Goal: Information Seeking & Learning: Check status

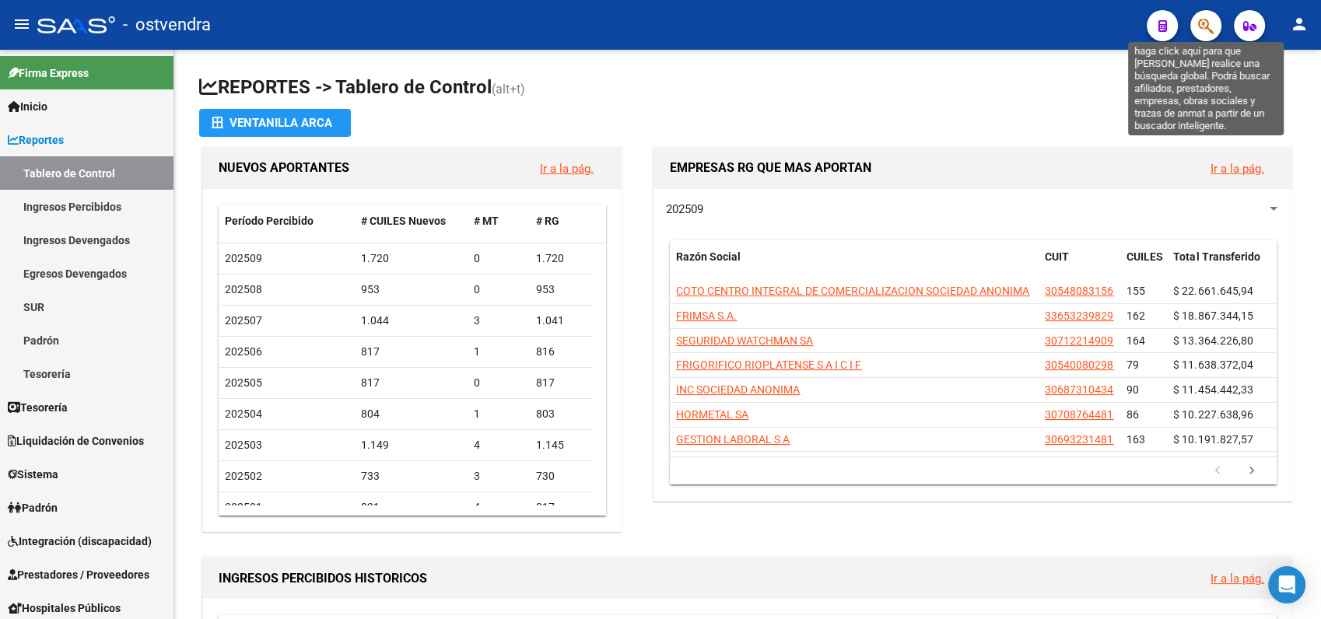
click at [1200, 20] on icon "button" at bounding box center [1206, 26] width 16 height 18
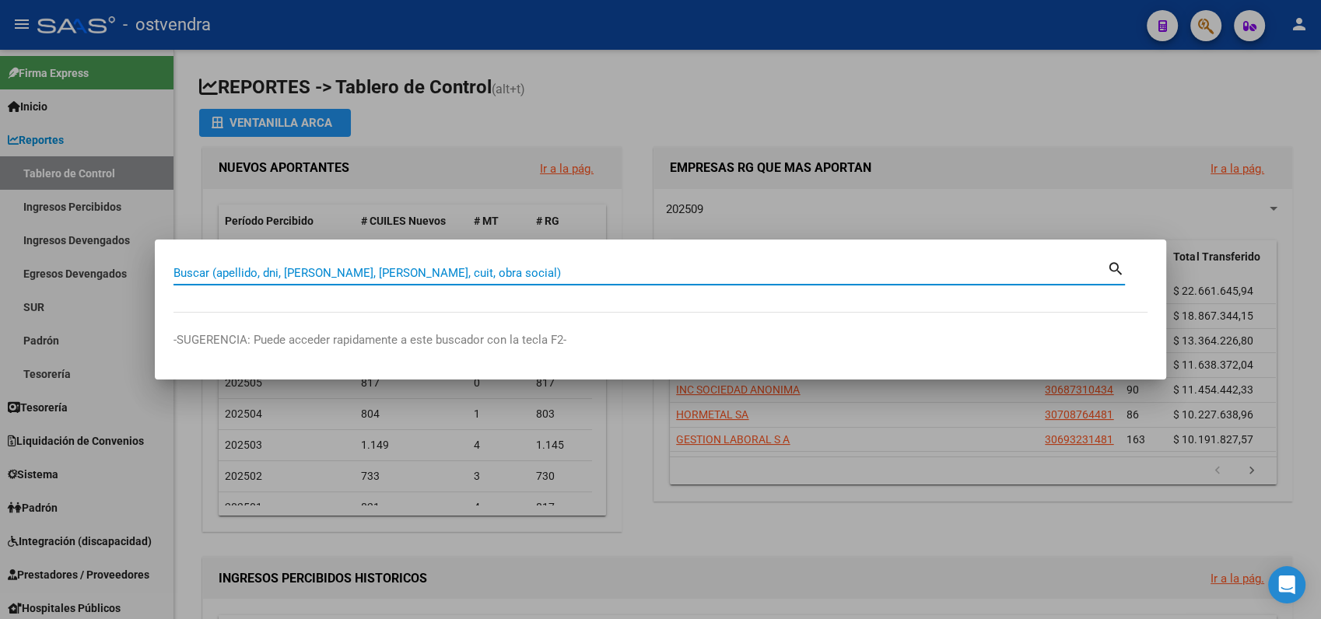
paste input "20704900083"
type input "20704900083"
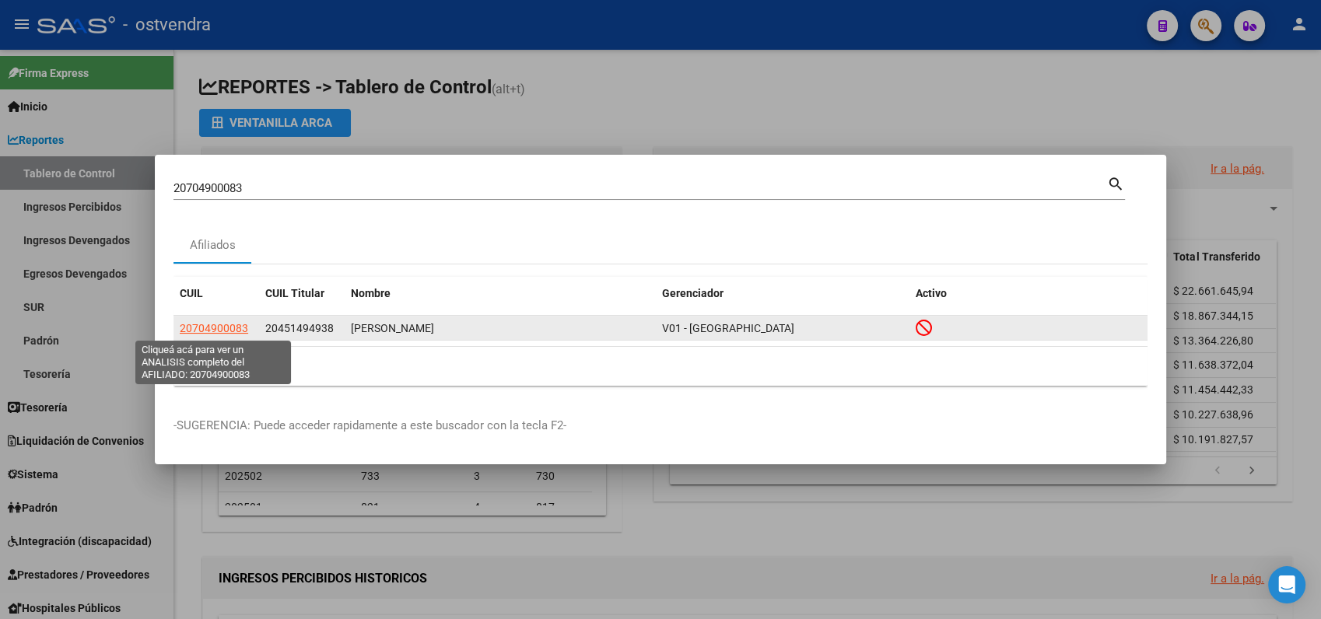
click at [218, 329] on span "20704900083" at bounding box center [214, 328] width 68 height 12
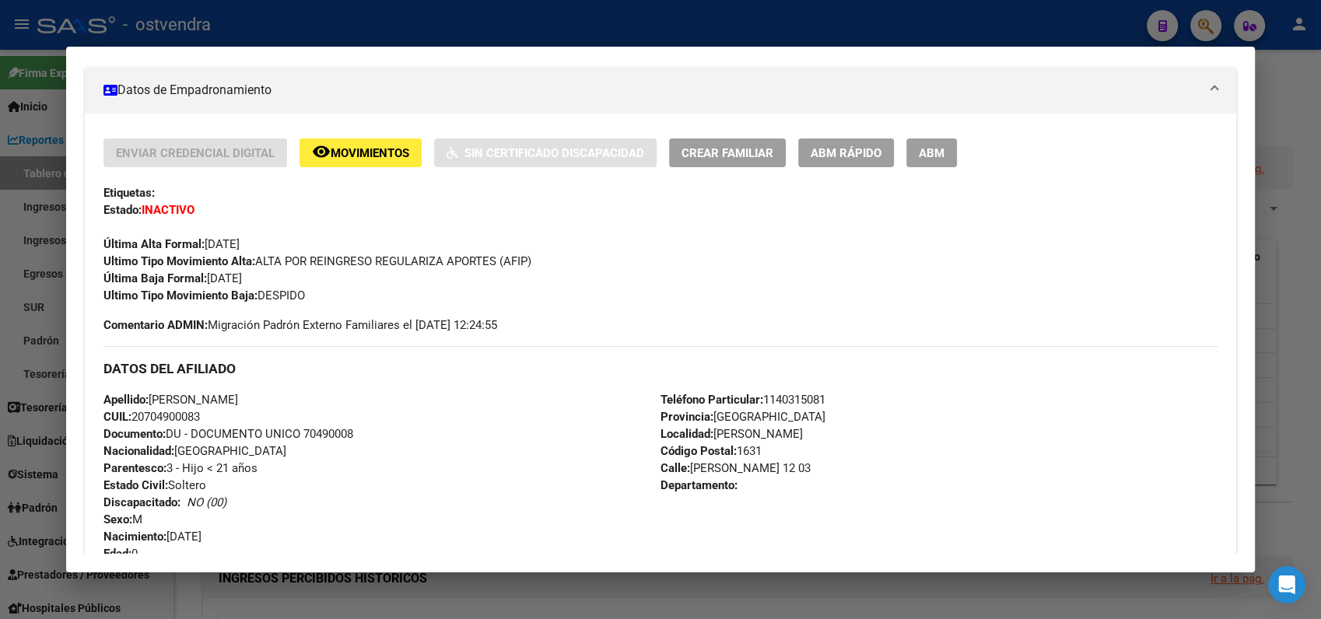
scroll to position [274, 0]
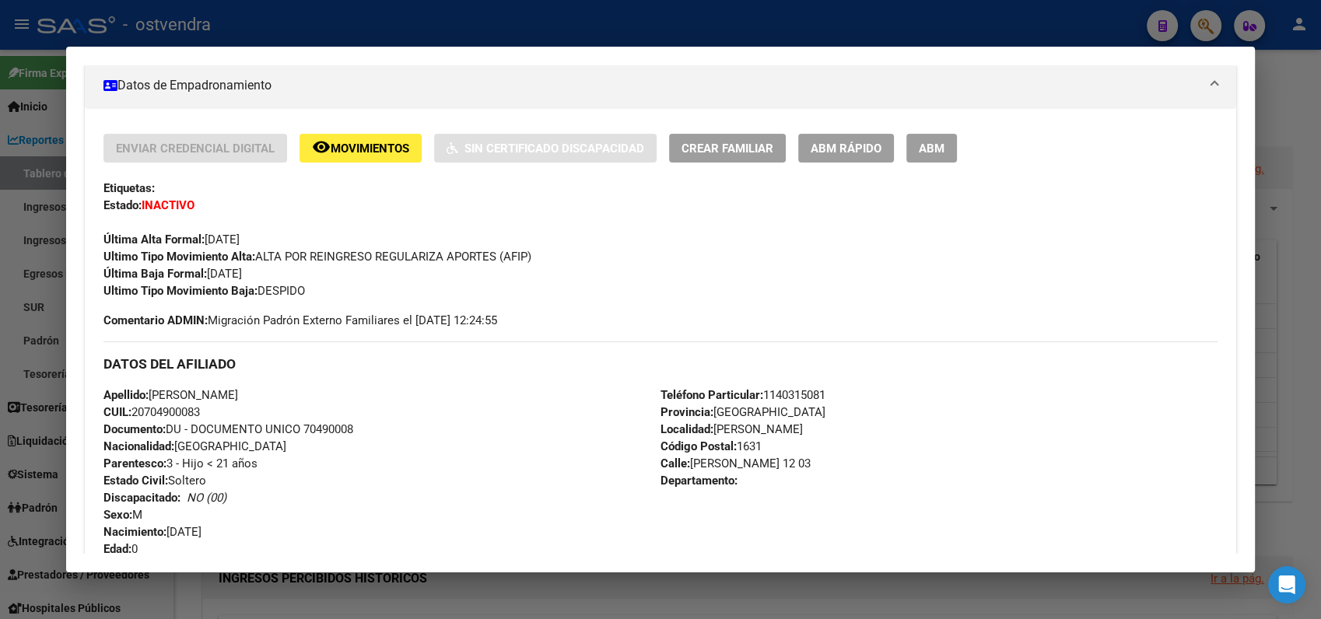
drag, startPoint x: 209, startPoint y: 549, endPoint x: 244, endPoint y: 532, distance: 38.3
click at [244, 532] on div "Enviar Credencial Digital remove_red_eye Movimientos Sin Certificado Discapacid…" at bounding box center [660, 577] width 1114 height 887
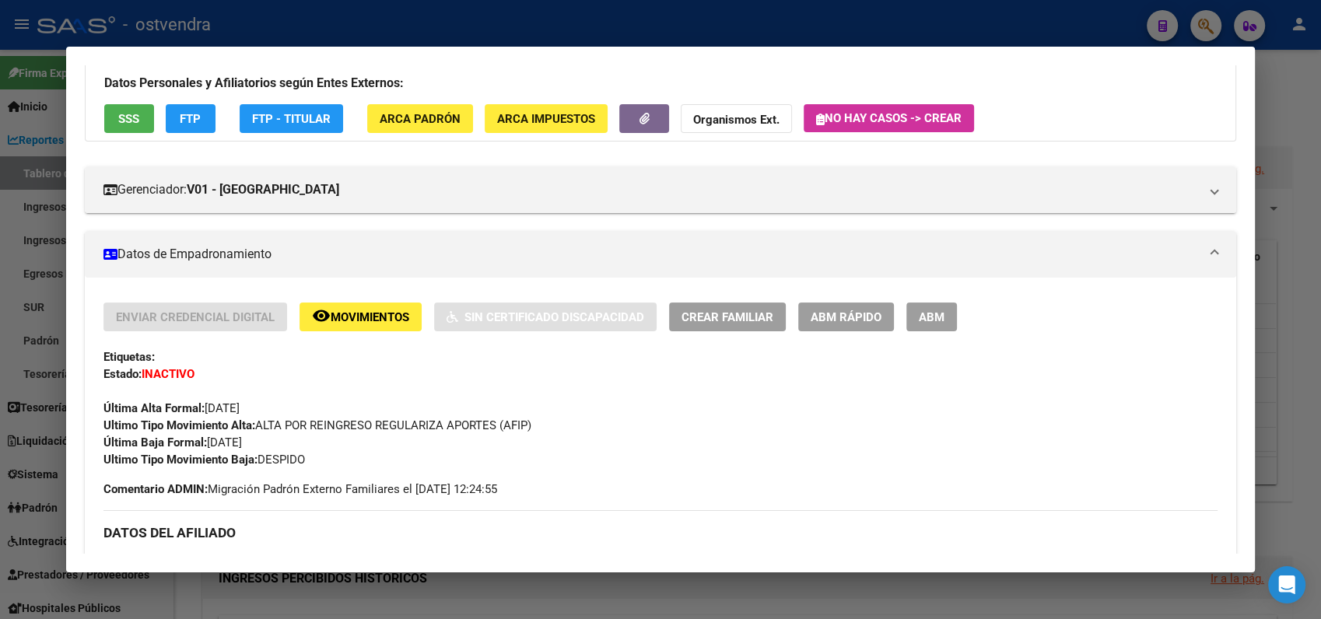
scroll to position [101, 0]
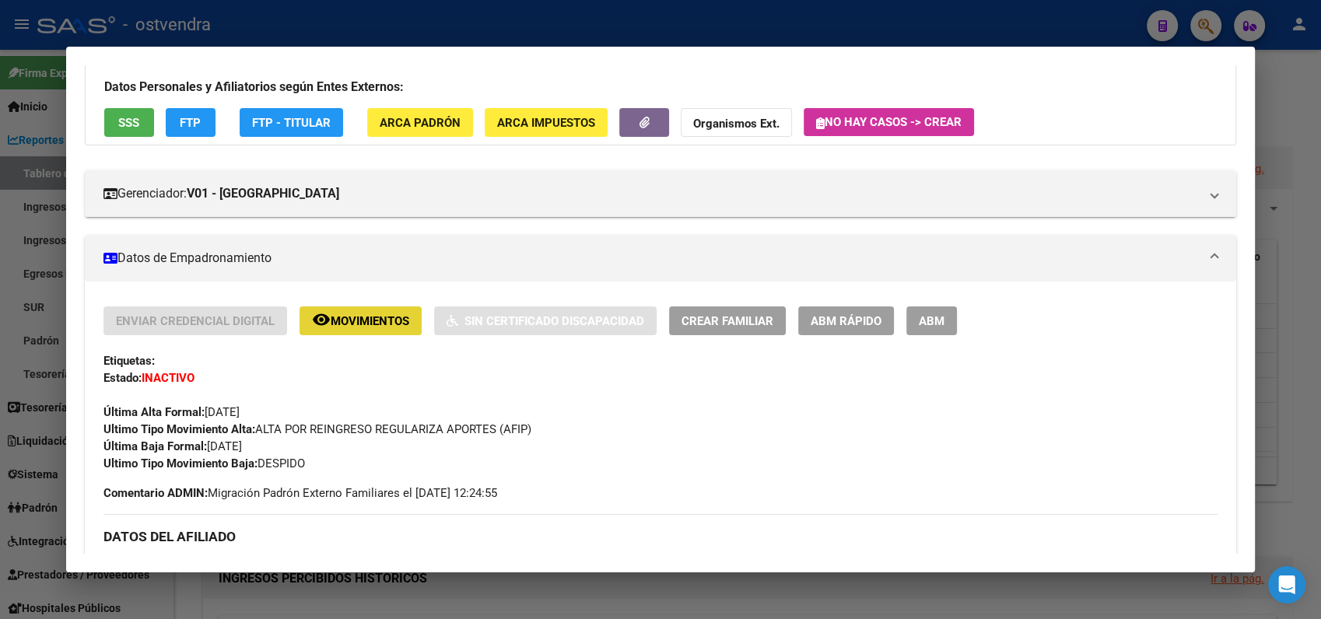
click at [324, 319] on mat-icon "remove_red_eye" at bounding box center [321, 319] width 19 height 19
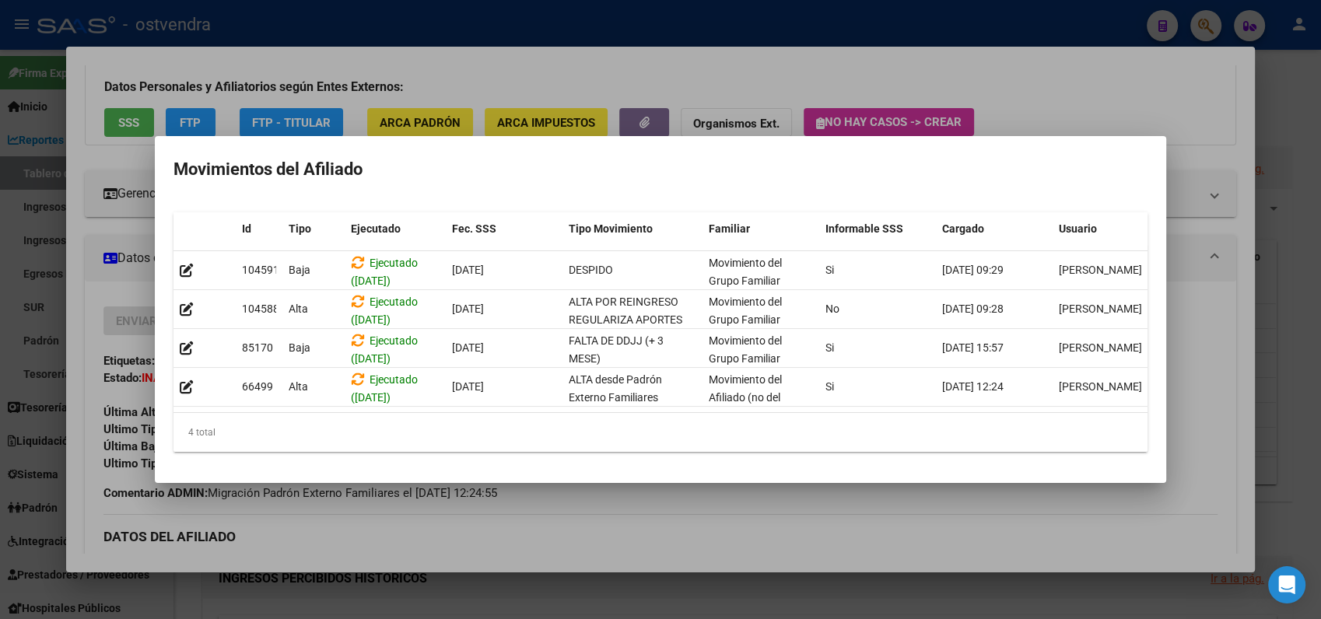
click at [502, 79] on div at bounding box center [660, 309] width 1321 height 619
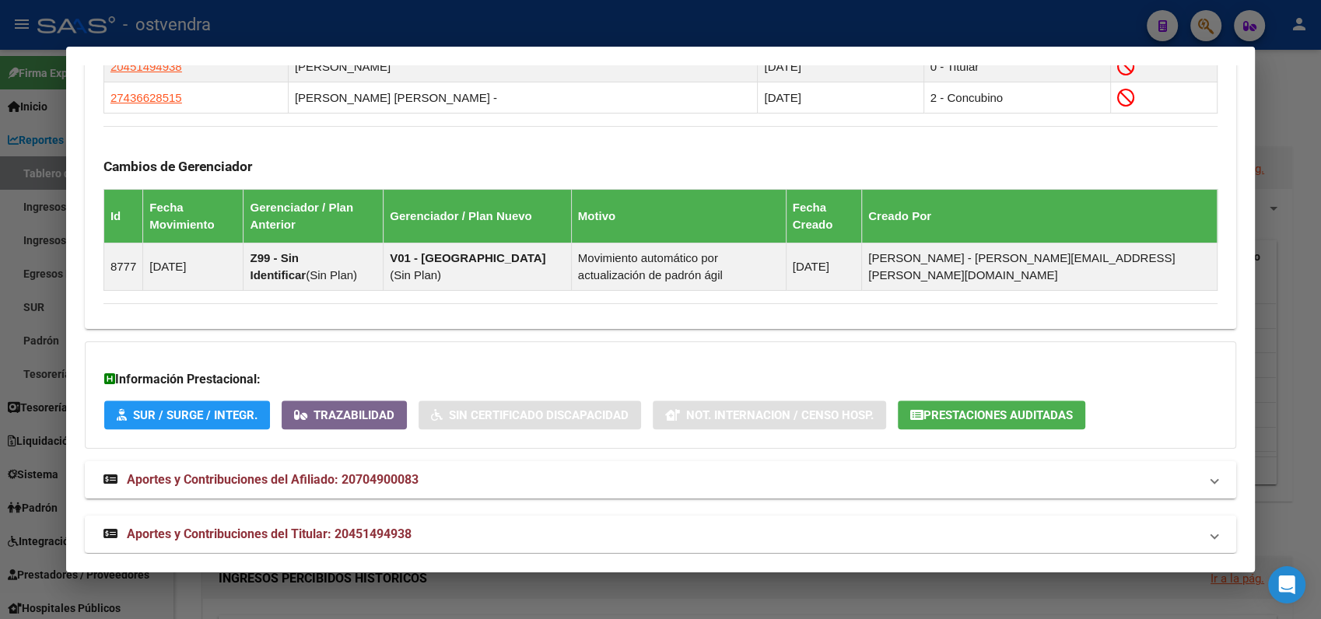
scroll to position [1008, 0]
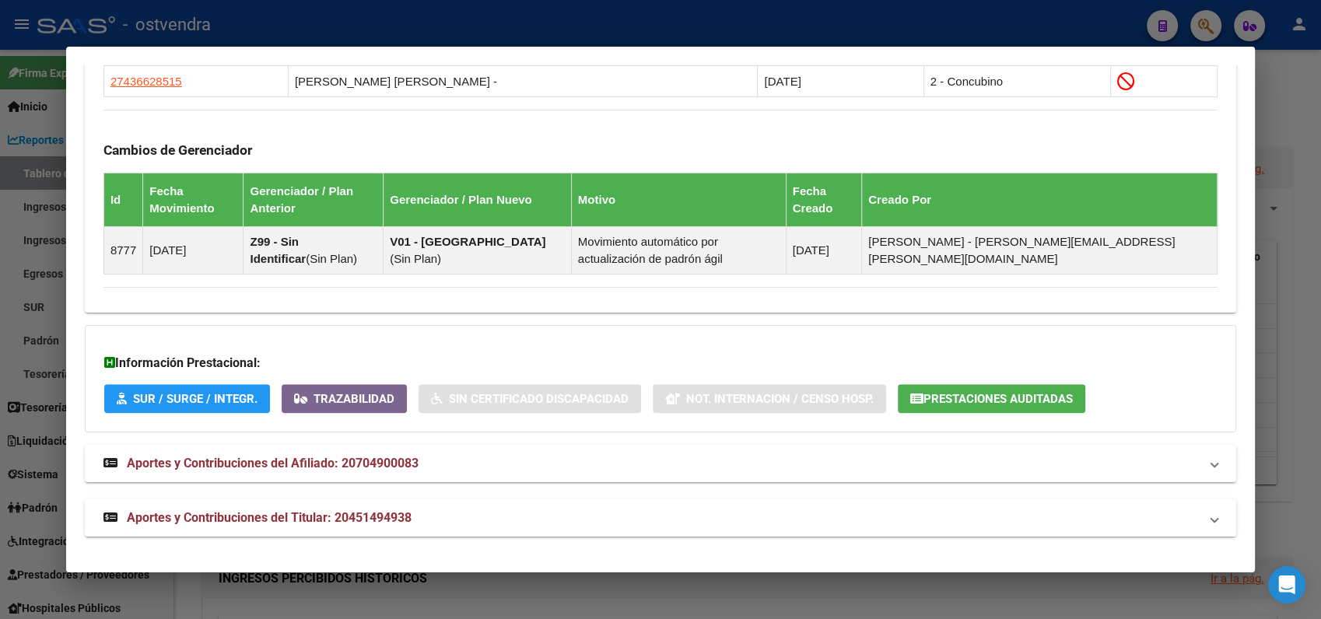
click at [298, 523] on span "Aportes y Contribuciones del Titular: 20451494938" at bounding box center [269, 517] width 285 height 15
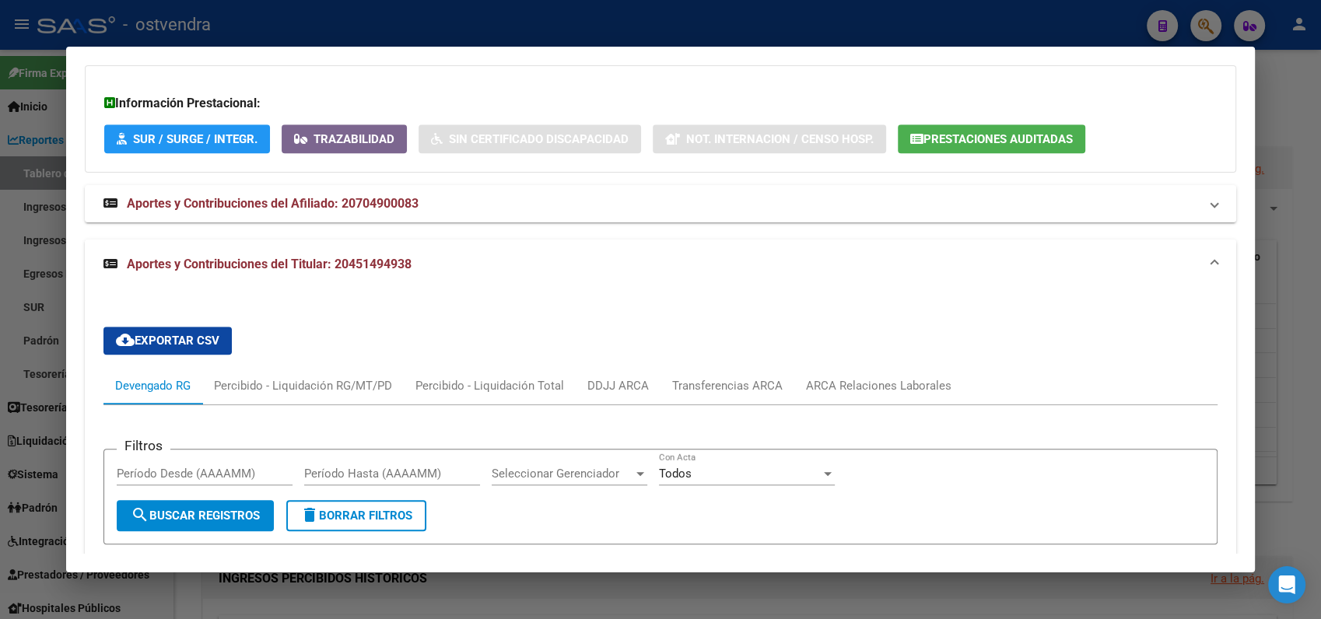
scroll to position [1353, 0]
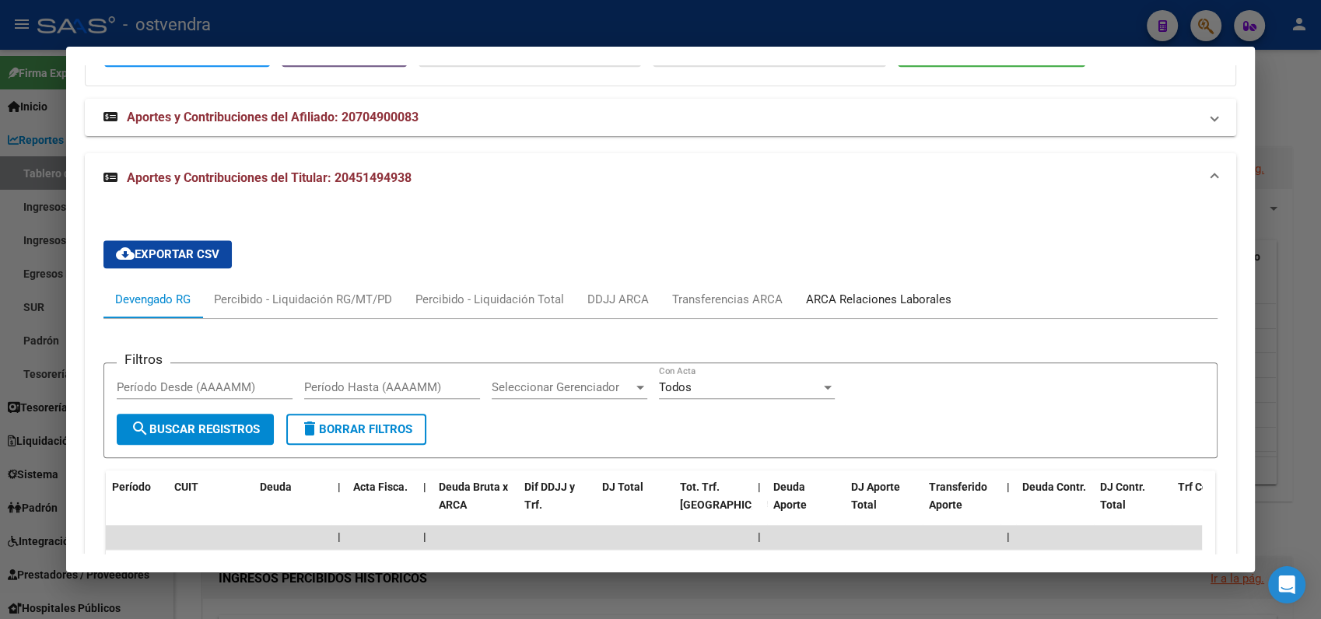
click at [859, 296] on div "ARCA Relaciones Laborales" at bounding box center [878, 299] width 145 height 17
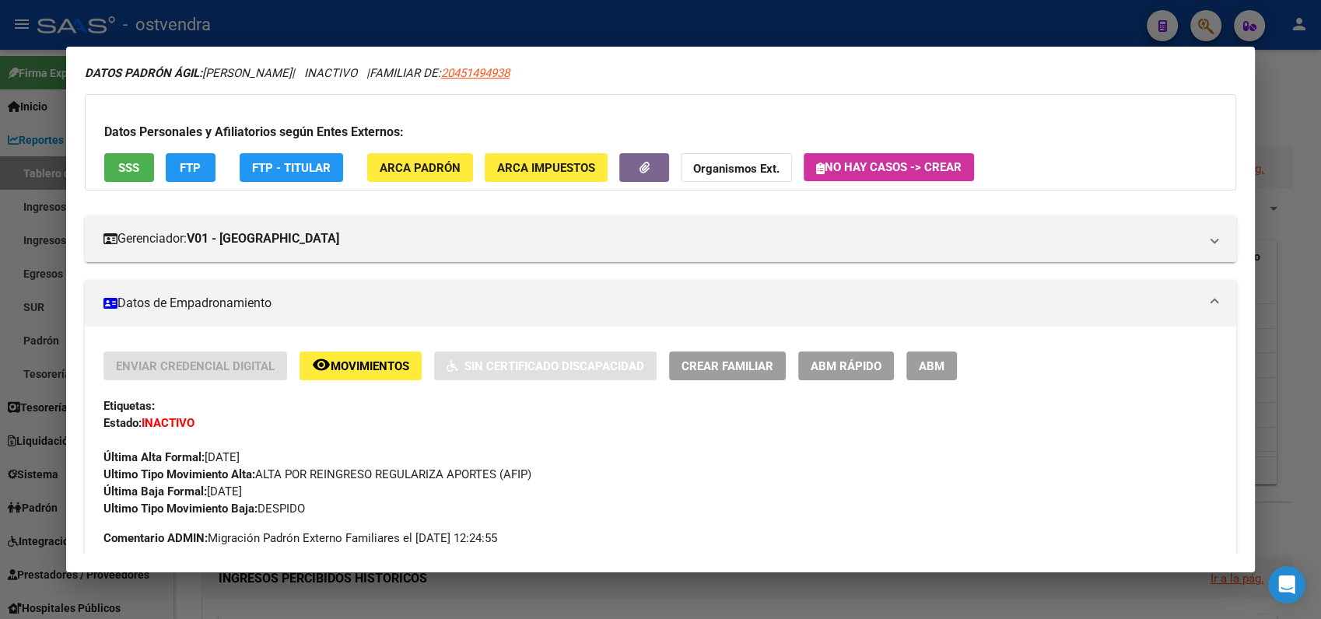
scroll to position [86, 0]
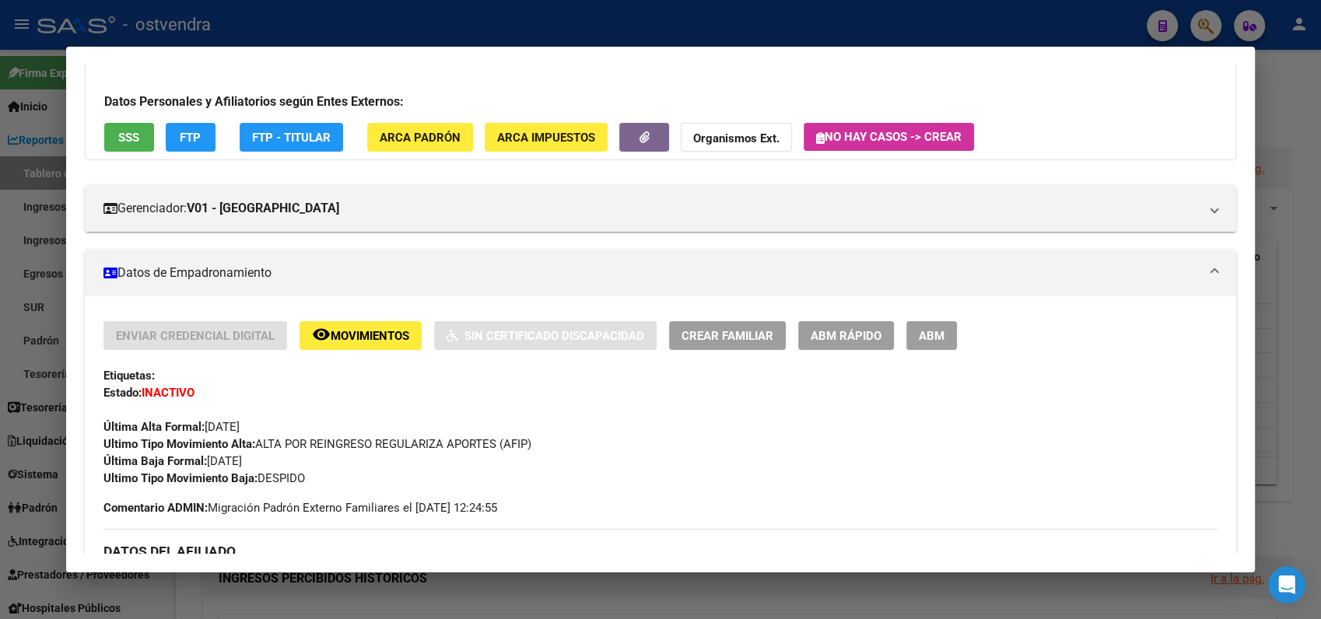
click at [192, 141] on span "FTP" at bounding box center [190, 138] width 21 height 14
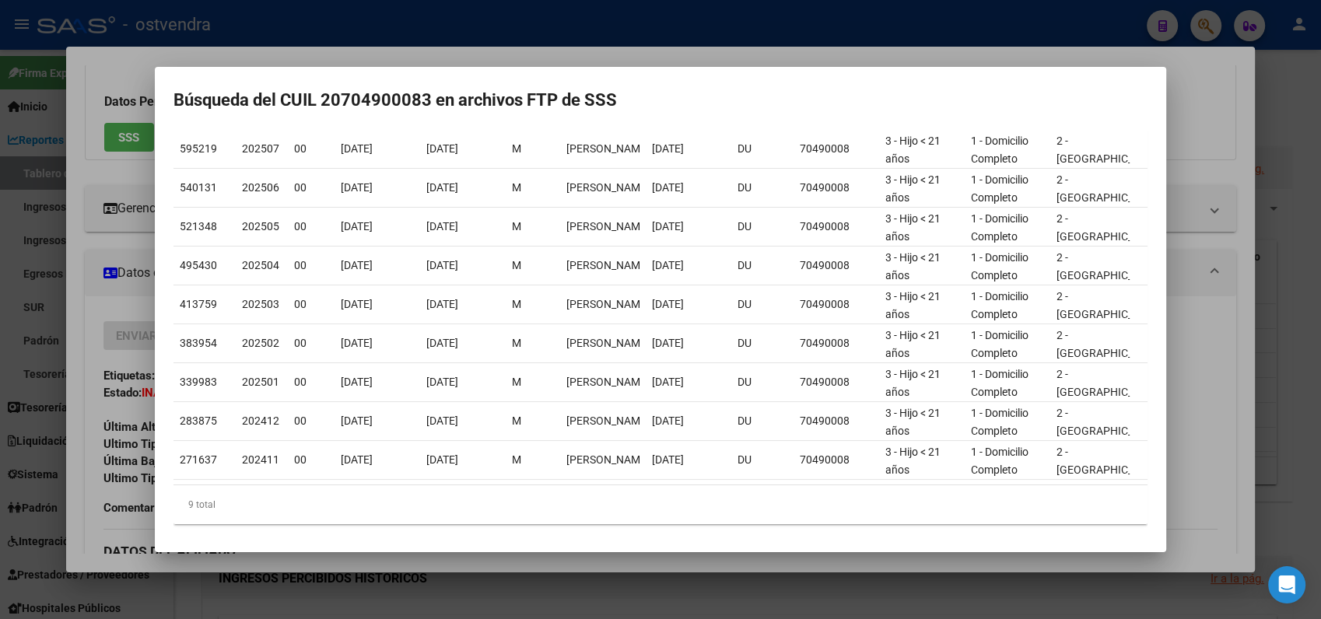
scroll to position [159, 0]
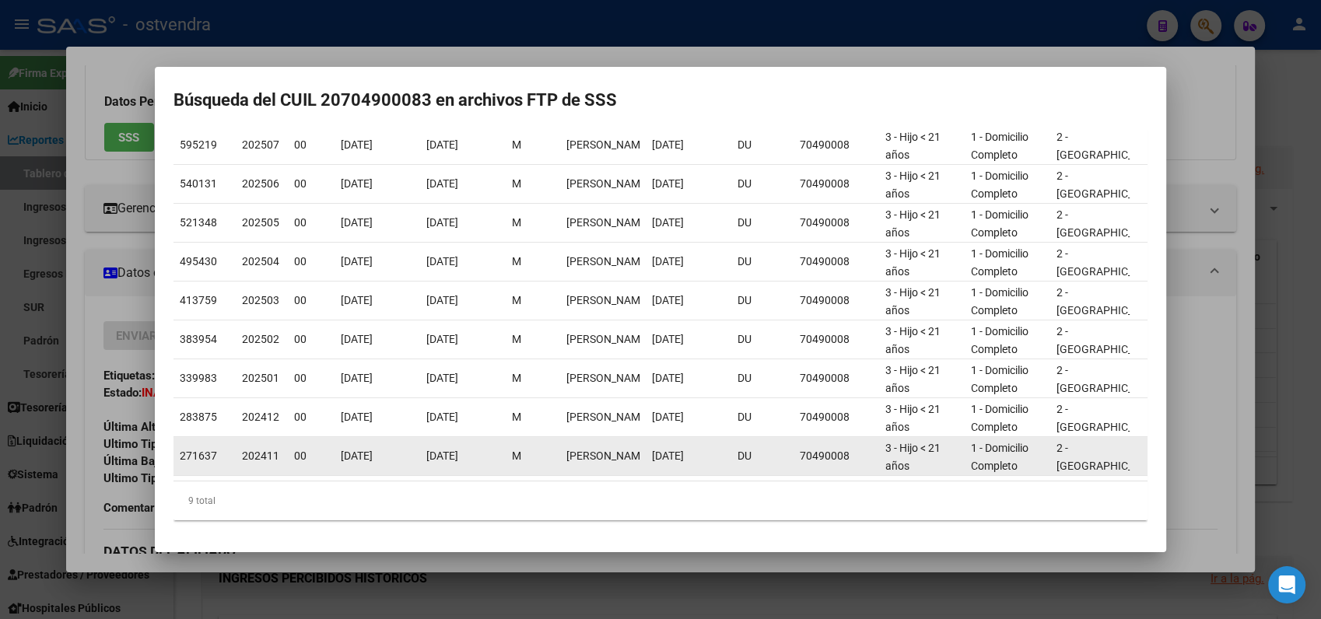
drag, startPoint x: 241, startPoint y: 443, endPoint x: 498, endPoint y: 448, distance: 256.8
click at [498, 448] on div "271637 202411 00 [DATE] [DATE] M [PERSON_NAME] [DATE] DU 70490008 3 - Hijo < 21…" at bounding box center [1215, 456] width 2083 height 39
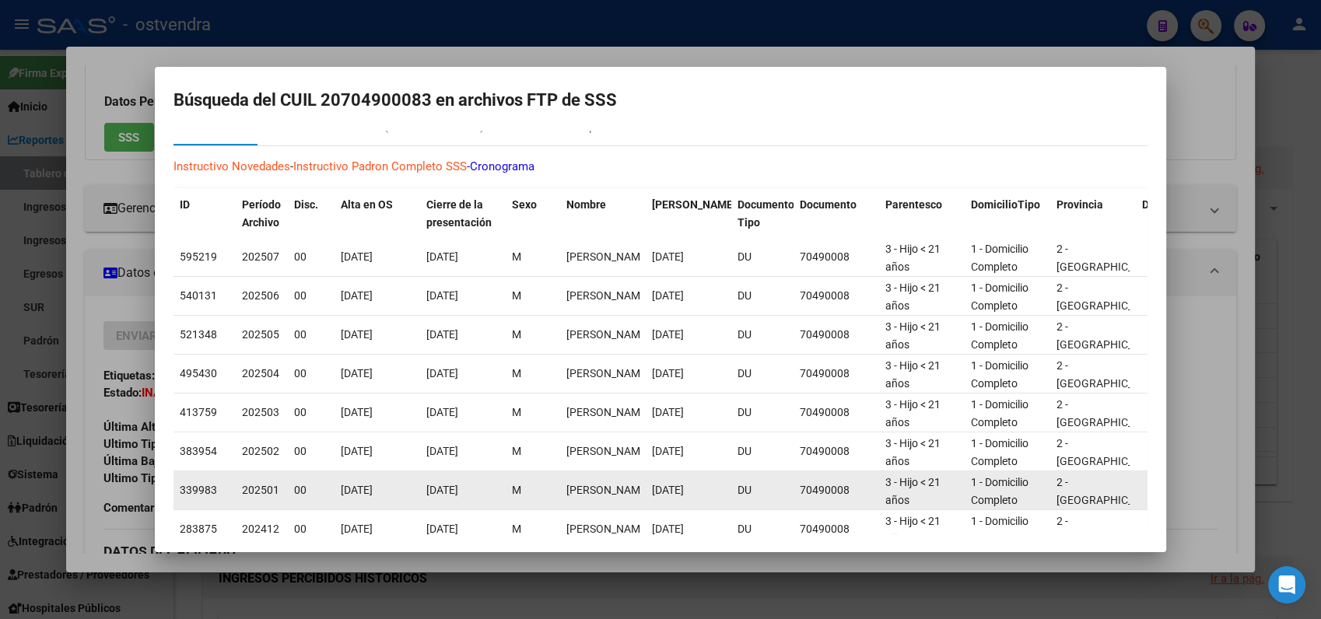
scroll to position [0, 0]
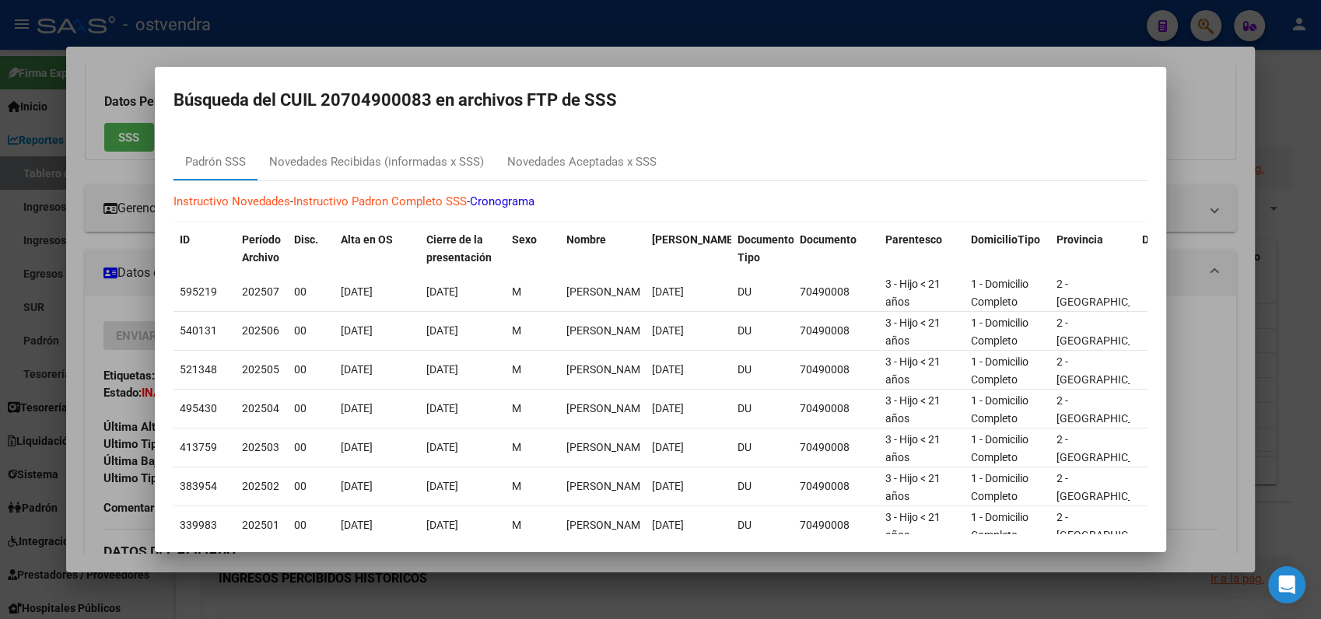
click at [1199, 75] on div at bounding box center [660, 309] width 1321 height 619
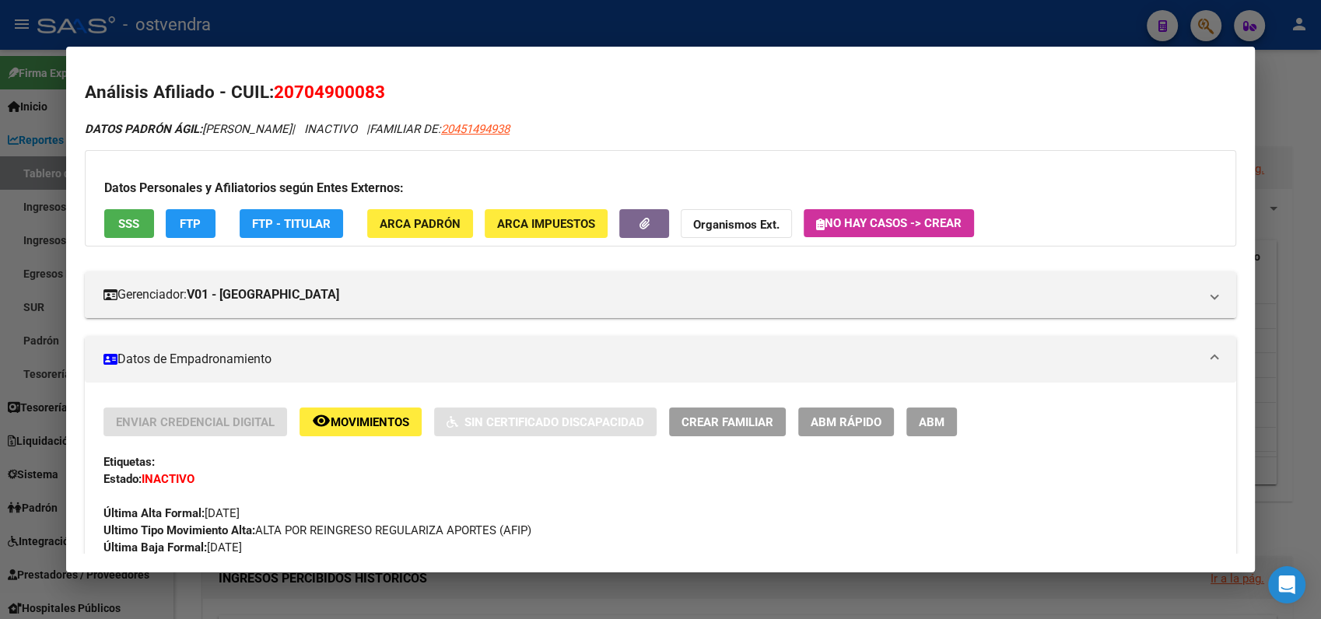
click at [1280, 79] on div at bounding box center [660, 309] width 1321 height 619
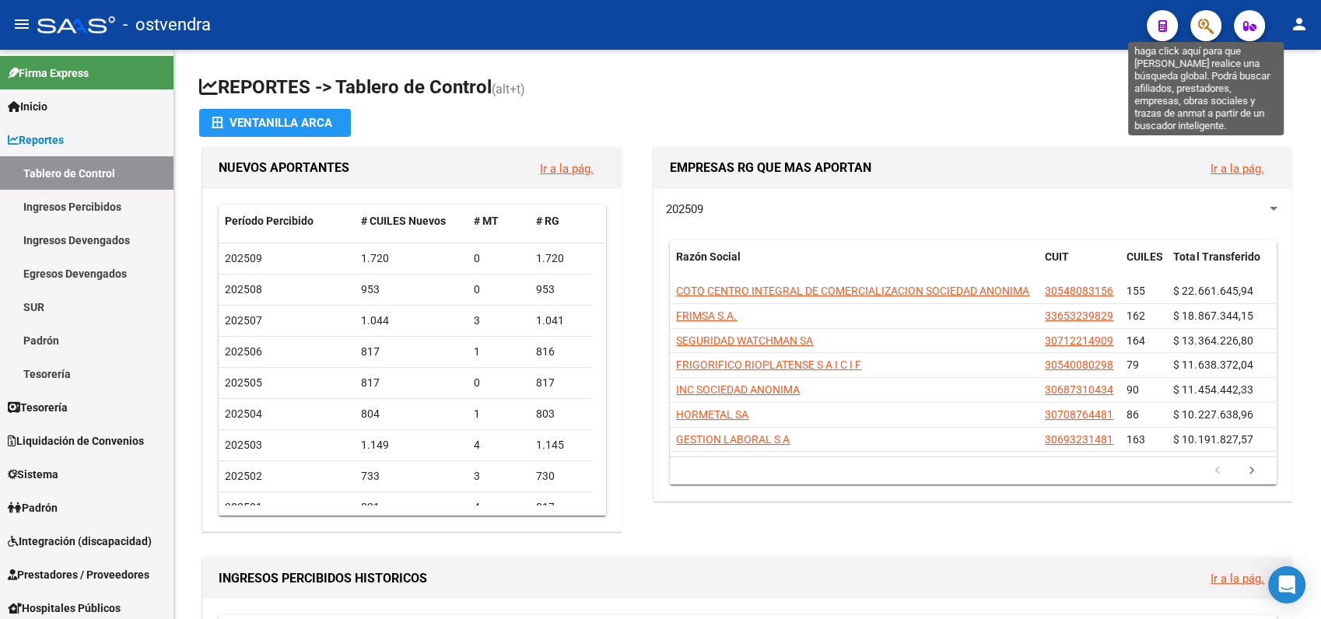
click at [1204, 26] on icon "button" at bounding box center [1206, 26] width 16 height 18
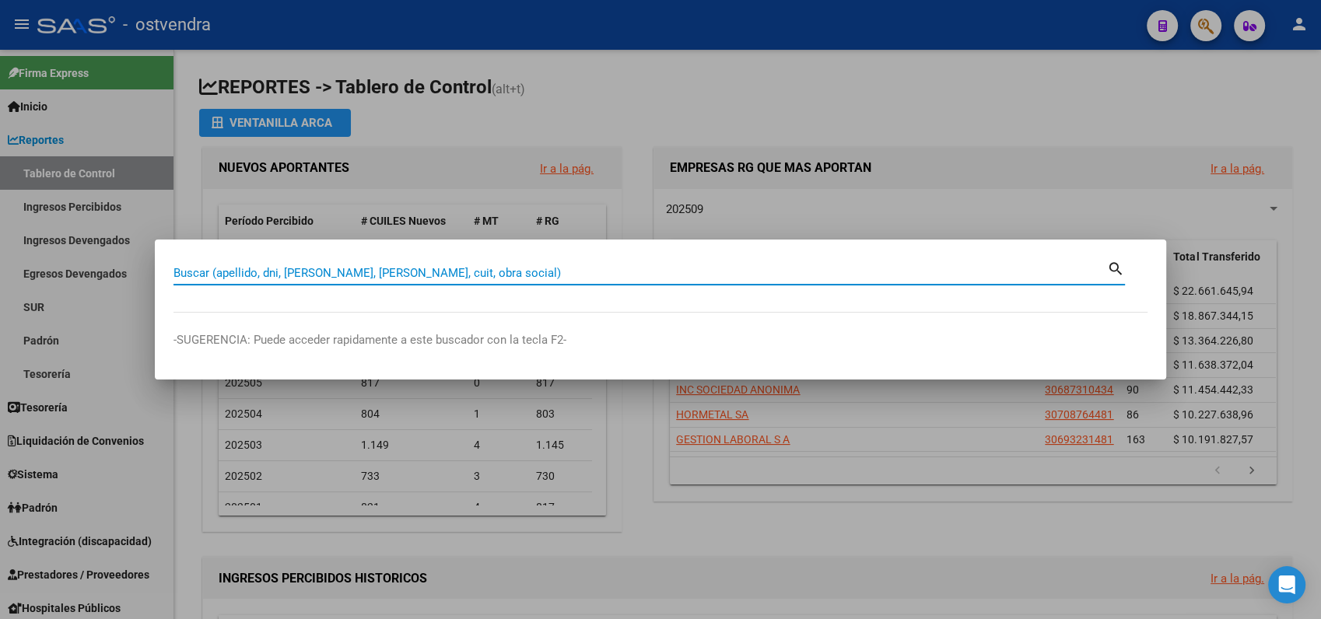
paste input "10832653"
type input "10832653"
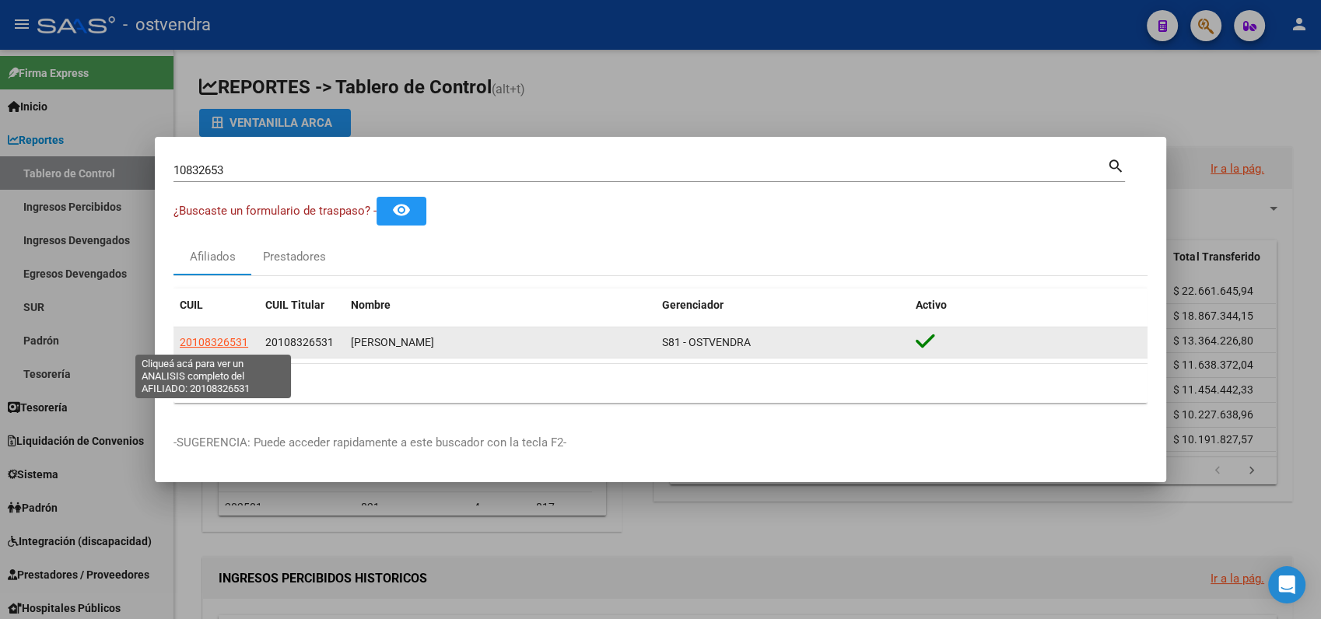
click at [220, 342] on span "20108326531" at bounding box center [214, 342] width 68 height 12
type textarea "20108326531"
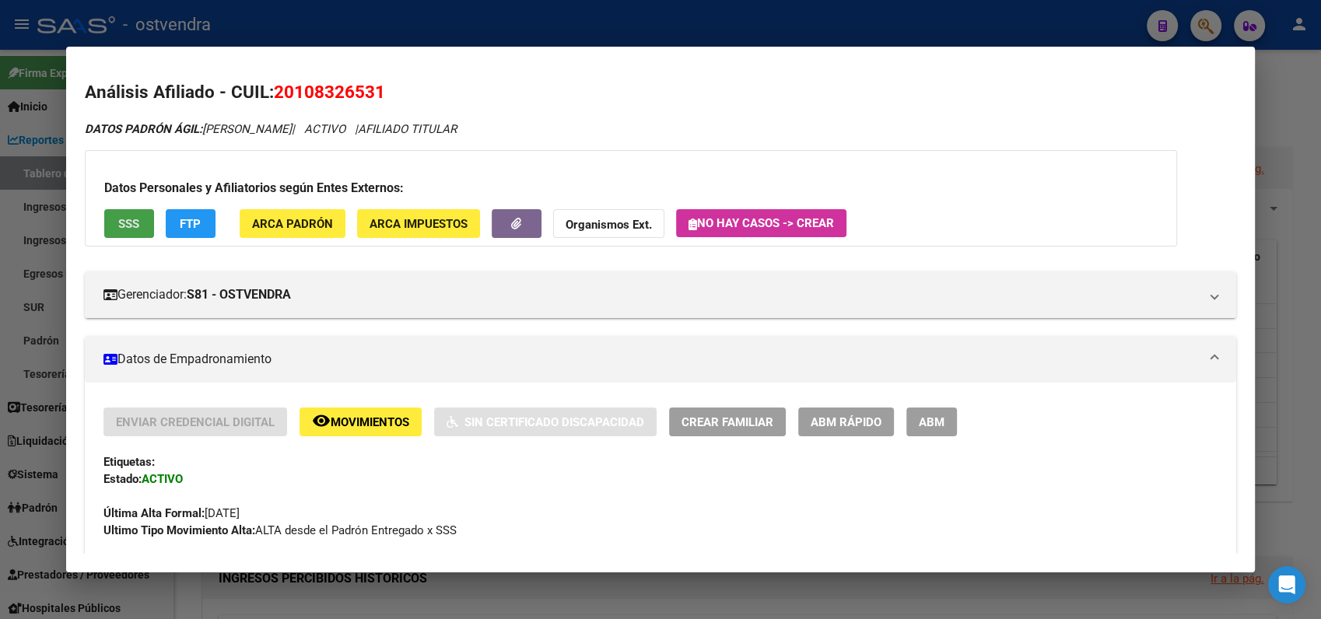
click at [129, 224] on span "SSS" at bounding box center [128, 224] width 21 height 14
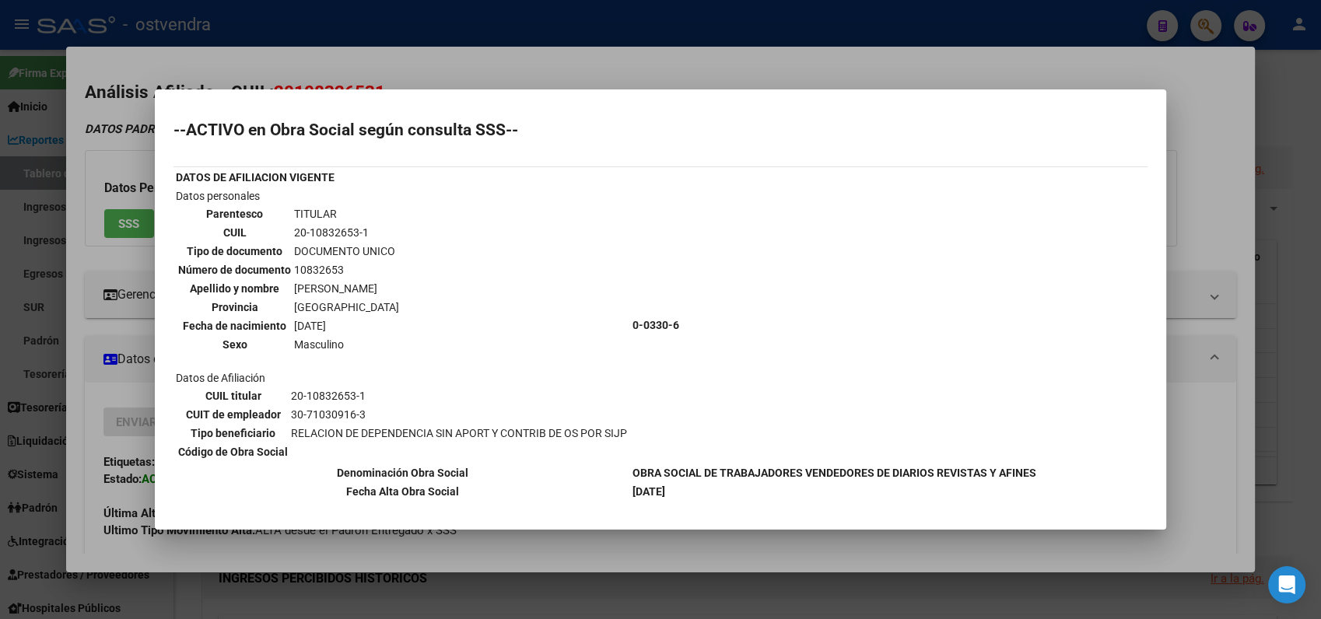
click at [1215, 72] on div at bounding box center [660, 309] width 1321 height 619
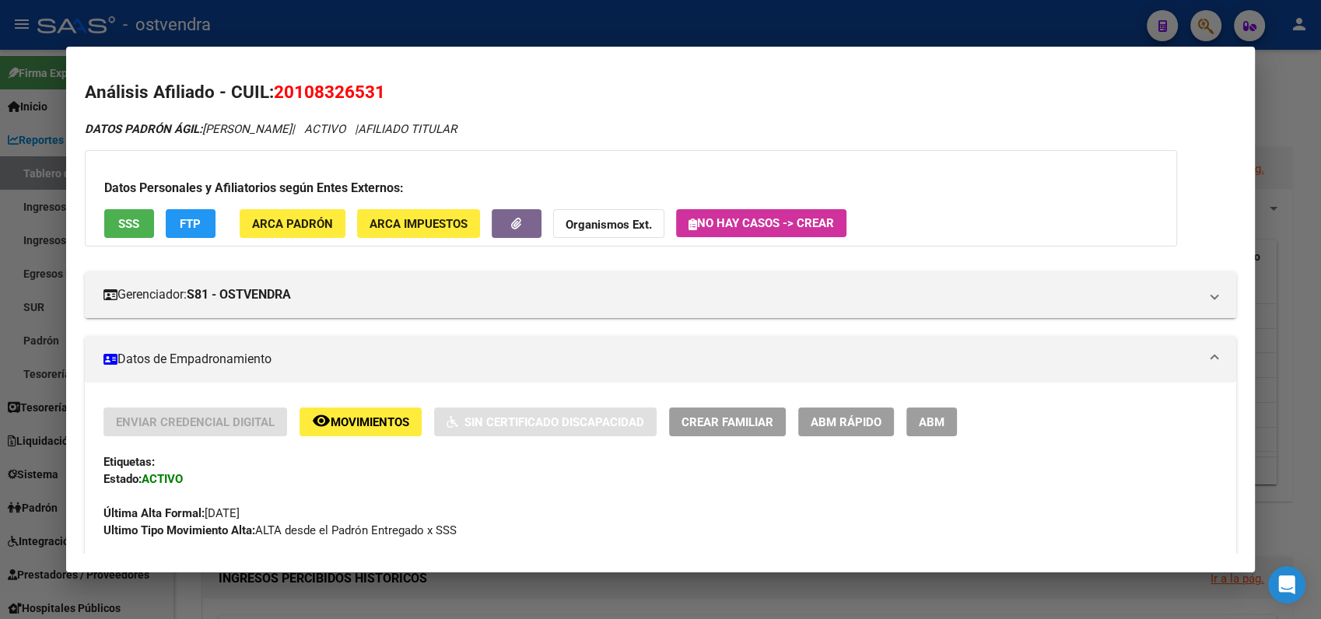
drag, startPoint x: 1301, startPoint y: 110, endPoint x: 1288, endPoint y: 95, distance: 19.8
click at [1298, 107] on div at bounding box center [660, 309] width 1321 height 619
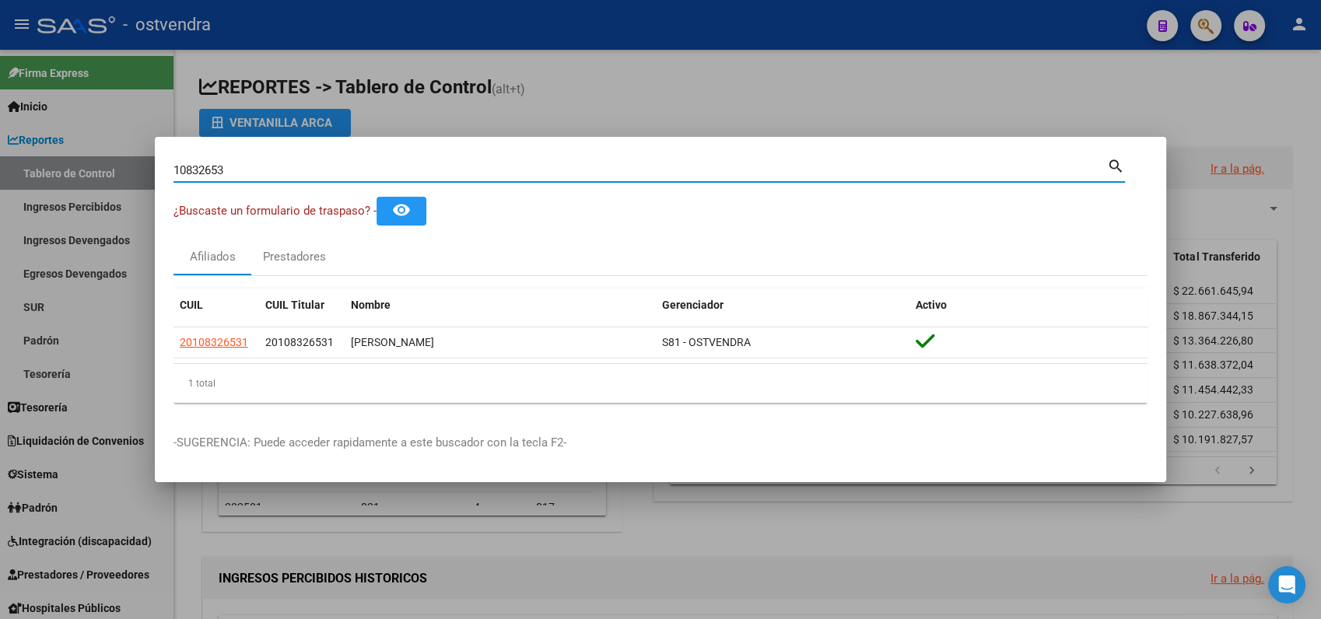
drag, startPoint x: 240, startPoint y: 168, endPoint x: 88, endPoint y: 161, distance: 152.7
click at [88, 161] on div "10832653 Buscar (apellido, dni, cuil, nro traspaso, cuit, obra social) search ¿…" at bounding box center [660, 309] width 1321 height 619
paste input "6256363"
type input "6256363"
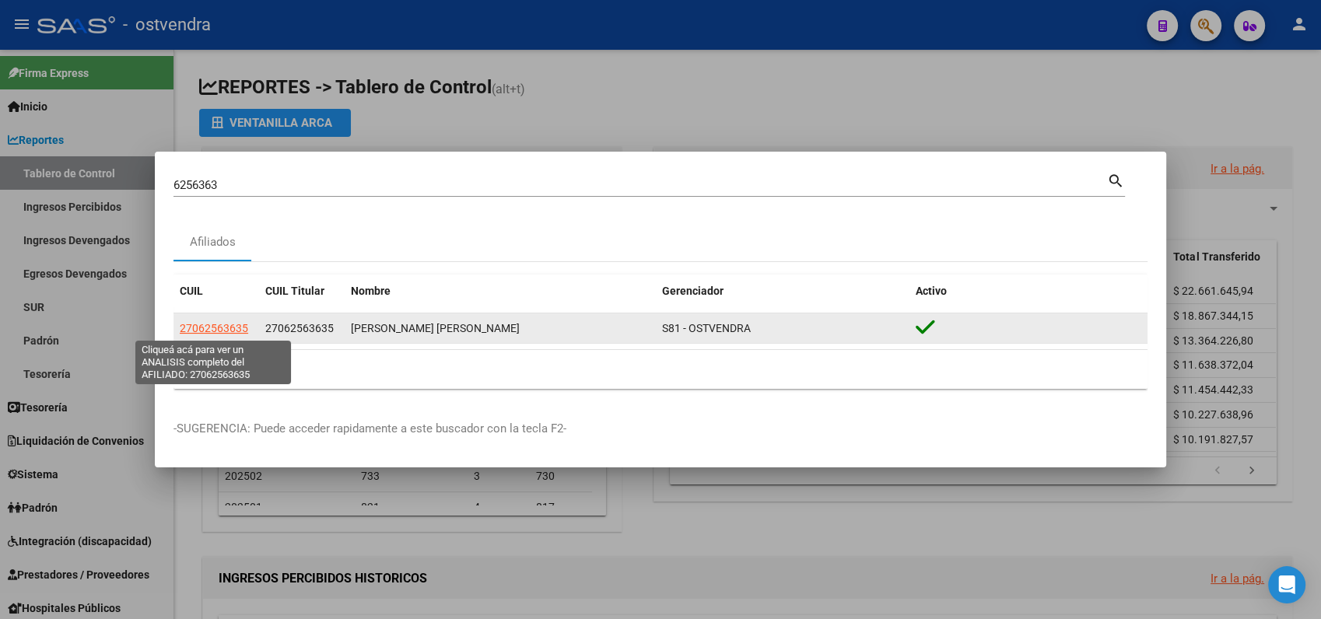
click at [209, 325] on span "27062563635" at bounding box center [214, 328] width 68 height 12
type textarea "27062563635"
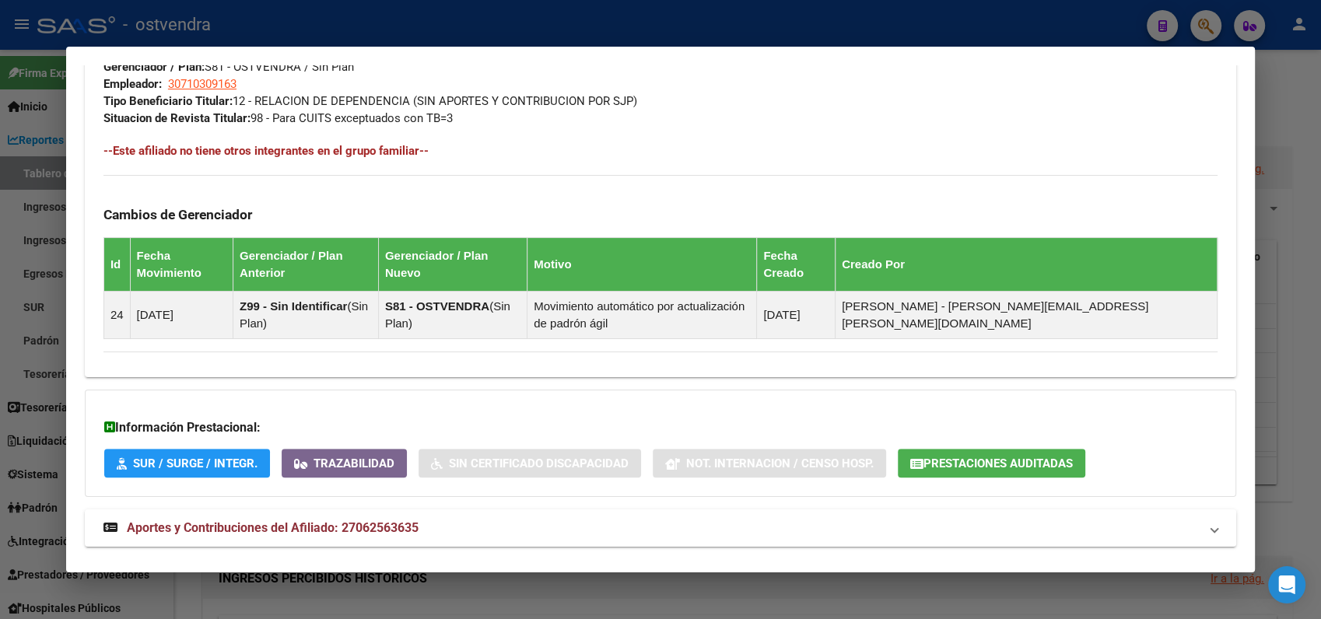
scroll to position [823, 0]
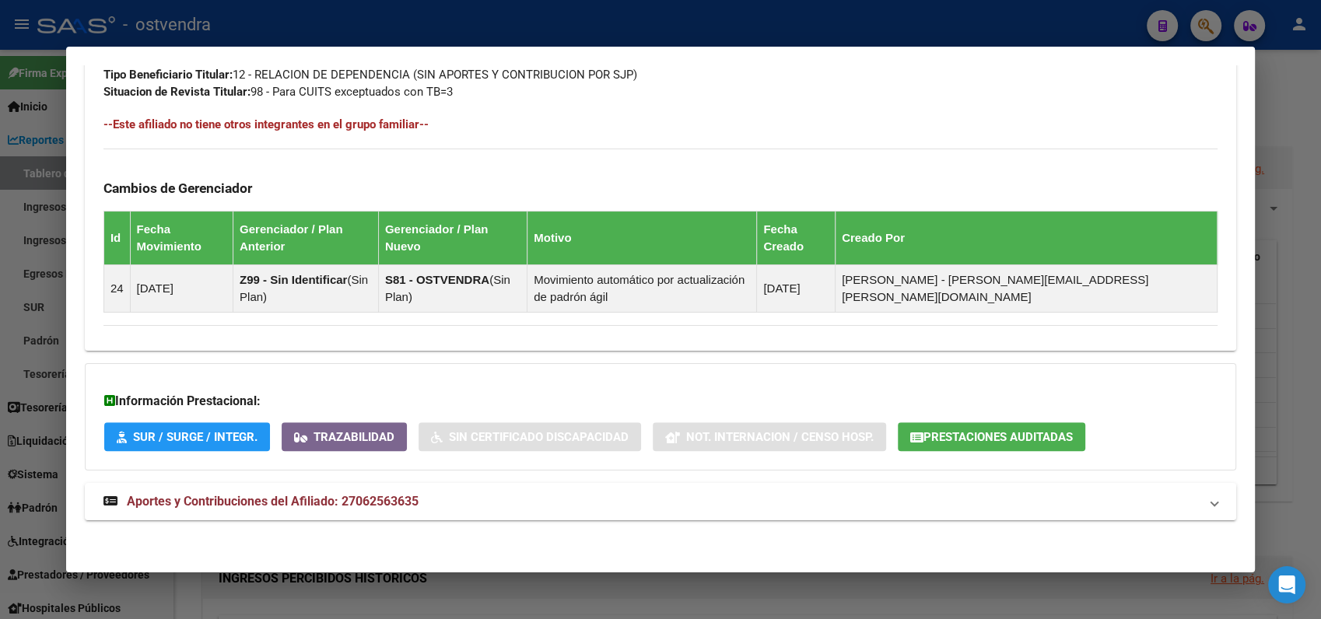
click at [946, 433] on span "Prestaciones Auditadas" at bounding box center [998, 437] width 149 height 14
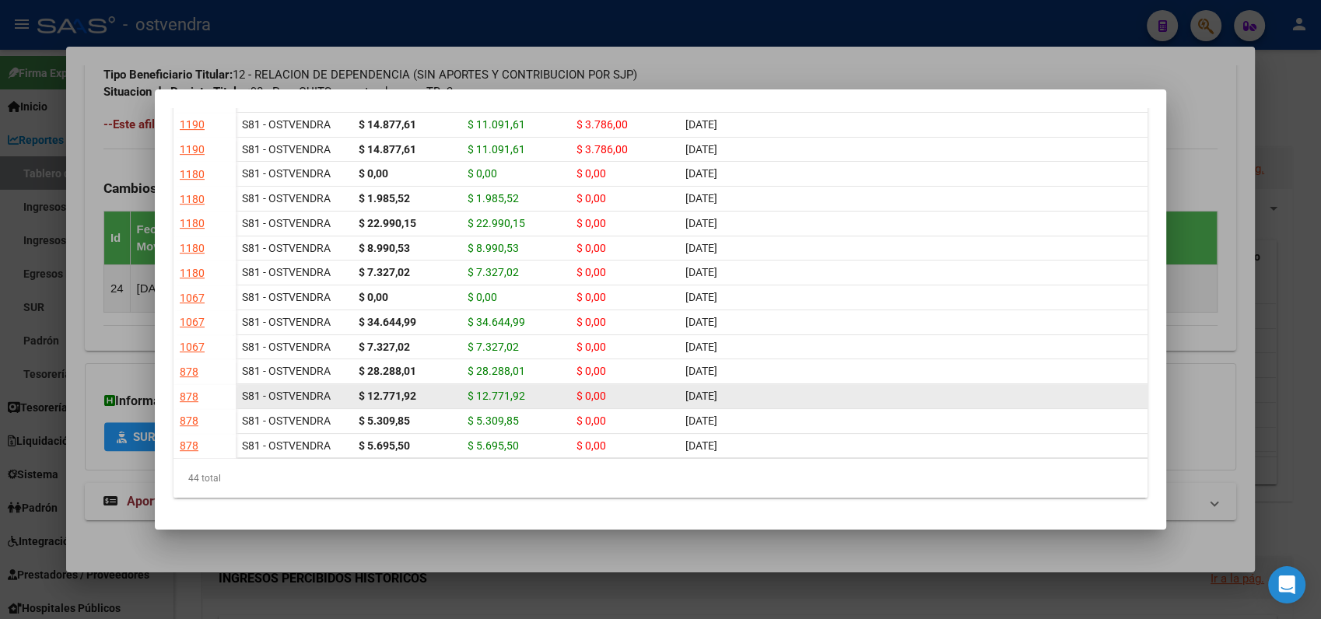
scroll to position [1458, 0]
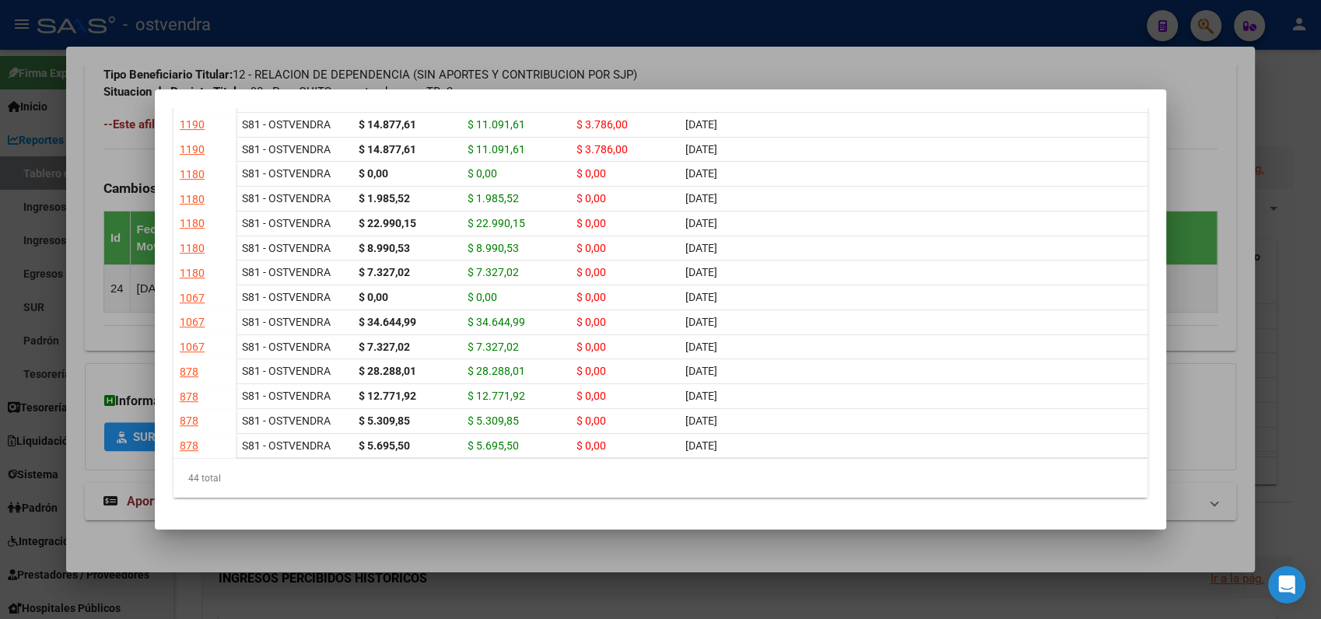
click at [103, 351] on div at bounding box center [660, 309] width 1321 height 619
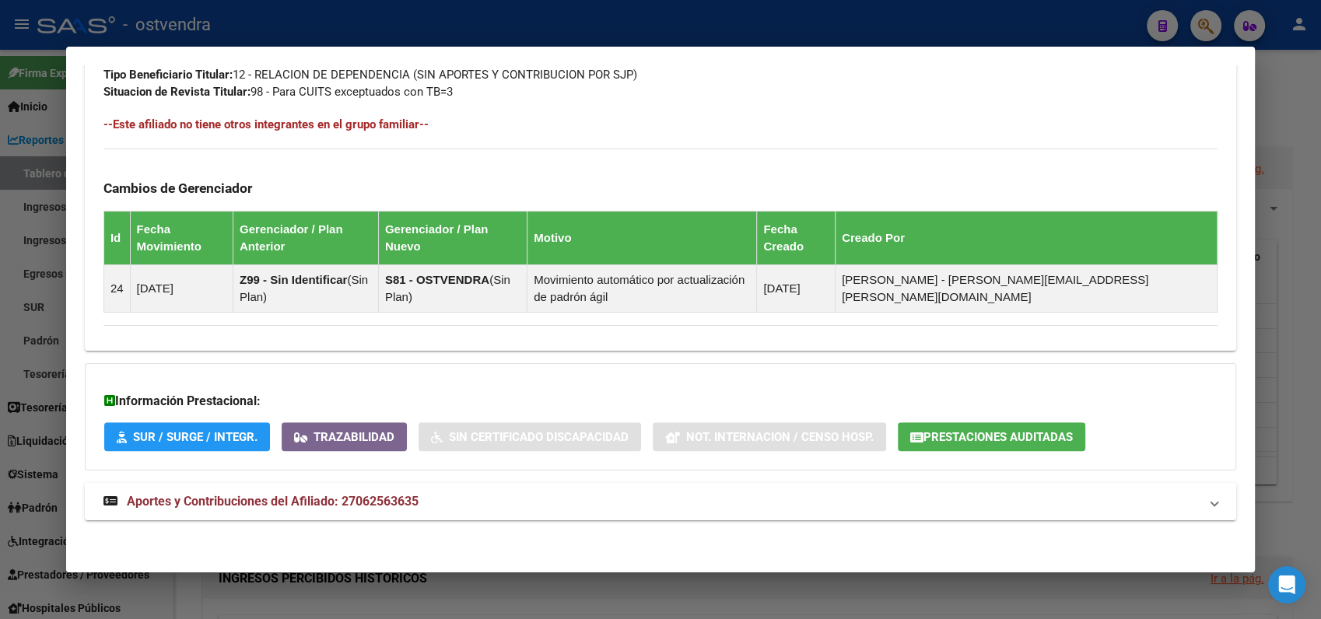
drag, startPoint x: 1291, startPoint y: 103, endPoint x: 1222, endPoint y: 84, distance: 71.0
click at [1290, 102] on div at bounding box center [660, 309] width 1321 height 619
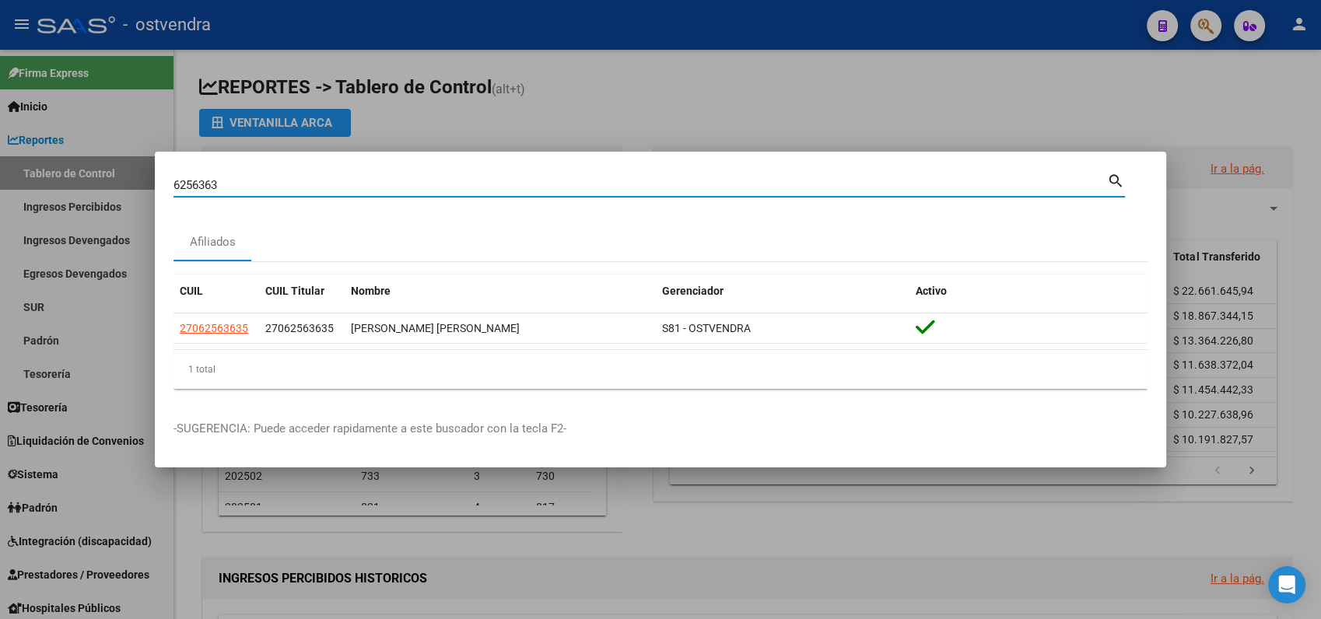
drag, startPoint x: 246, startPoint y: 177, endPoint x: 117, endPoint y: 188, distance: 128.8
click at [117, 188] on div "6256363 Buscar (apellido, dni, cuil, nro traspaso, cuit, obra social) search Af…" at bounding box center [660, 309] width 1321 height 619
paste input "16320881"
type input "16320881"
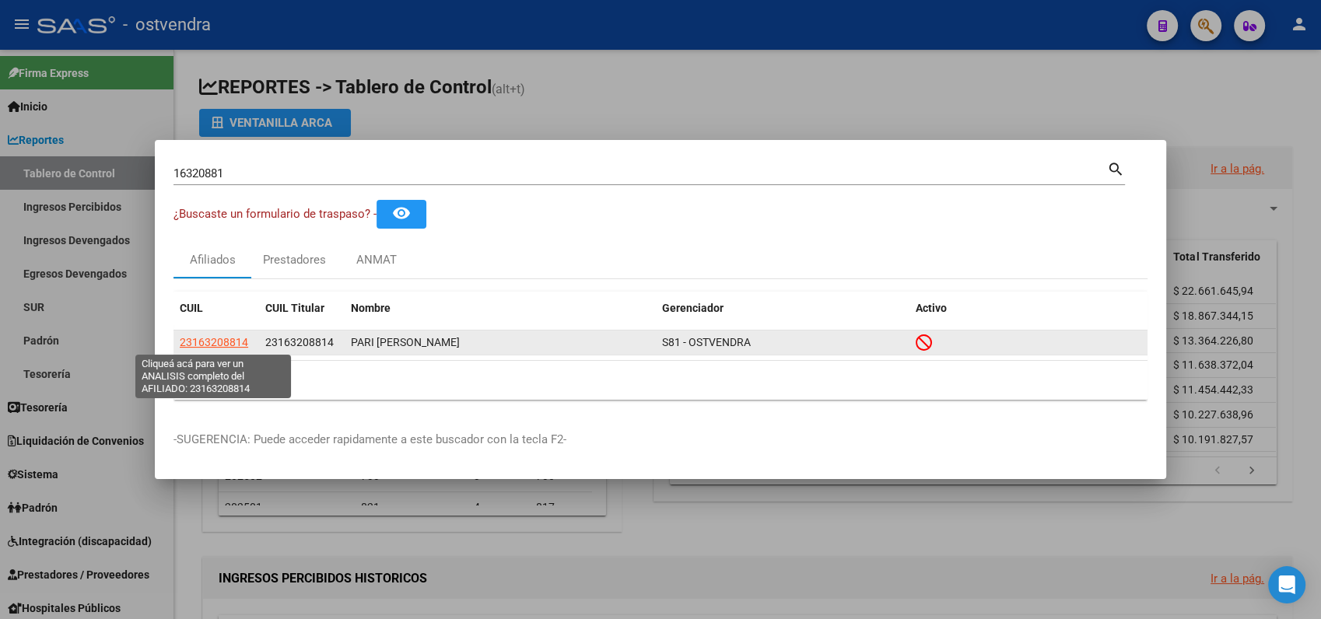
click at [226, 342] on span "23163208814" at bounding box center [214, 342] width 68 height 12
type textarea "23163208814"
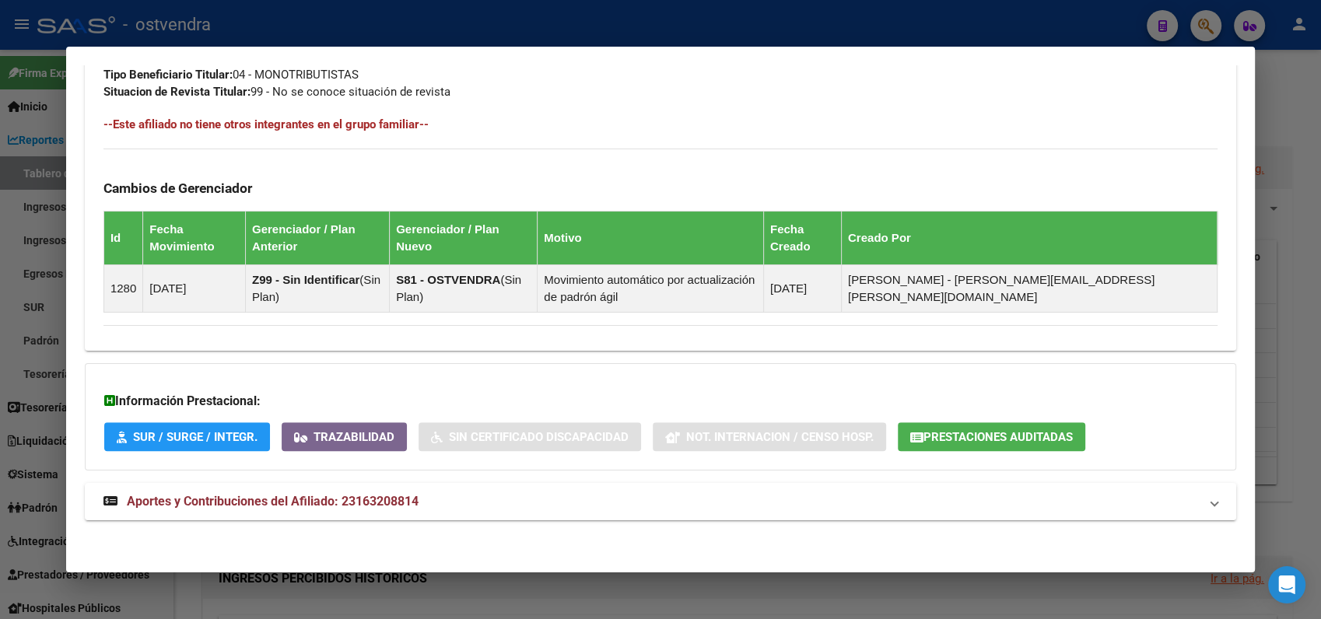
scroll to position [840, 0]
click at [959, 437] on span "Prestaciones Auditadas" at bounding box center [998, 437] width 149 height 14
